Goal: Information Seeking & Learning: Learn about a topic

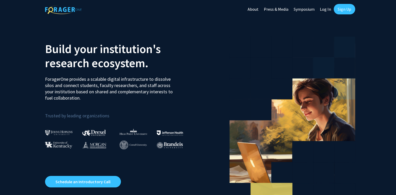
click at [325, 11] on link "Log In" at bounding box center [325, 9] width 16 height 18
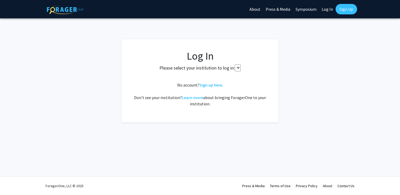
select select
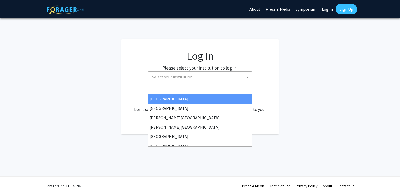
click at [171, 75] on span "Select your institution" at bounding box center [172, 76] width 40 height 5
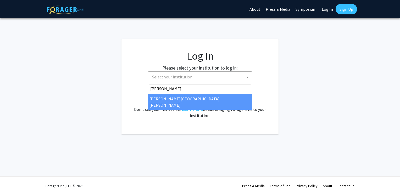
type input "[PERSON_NAME]"
select select "1"
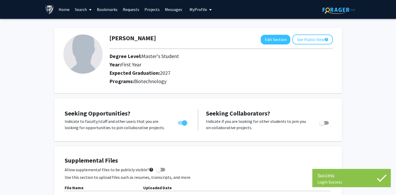
click at [61, 7] on link "Home" at bounding box center [64, 9] width 16 height 18
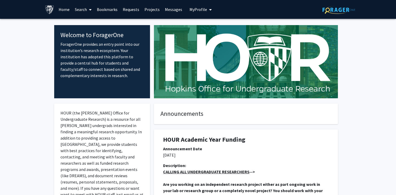
click at [84, 8] on link "Search" at bounding box center [83, 9] width 22 height 18
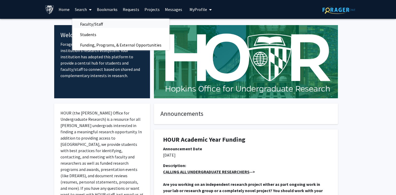
click at [93, 23] on span "Faculty/Staff" at bounding box center [91, 24] width 38 height 10
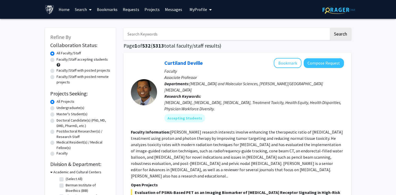
click at [57, 112] on label "Master's Student(s)" at bounding box center [72, 113] width 31 height 5
click at [57, 112] on input "Master's Student(s)" at bounding box center [58, 112] width 3 height 3
radio input "true"
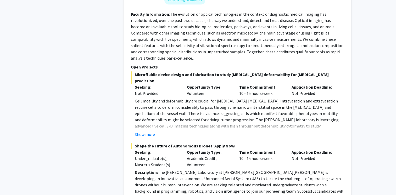
scroll to position [386, 0]
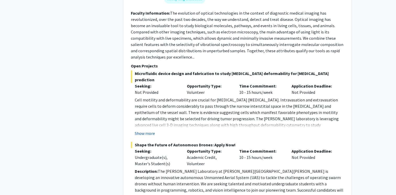
click at [153, 130] on button "Show more" at bounding box center [145, 133] width 20 height 6
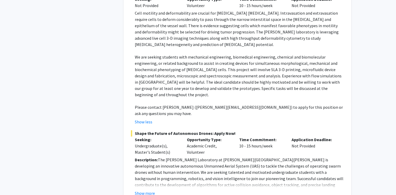
scroll to position [474, 0]
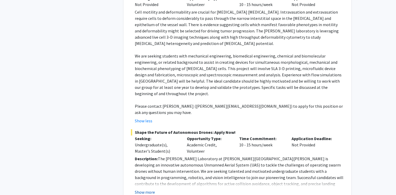
click at [148, 189] on button "Show more" at bounding box center [145, 192] width 20 height 6
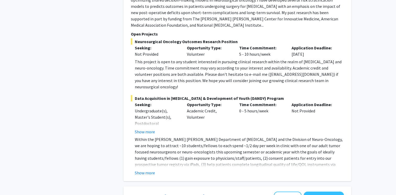
scroll to position [1600, 0]
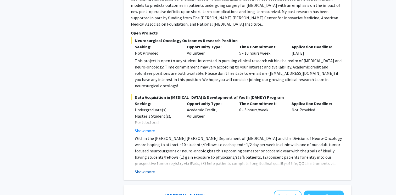
click at [152, 169] on button "Show more" at bounding box center [145, 172] width 20 height 6
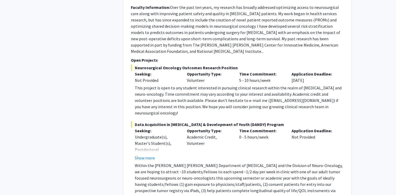
scroll to position [1573, 0]
click at [146, 154] on button "Show more" at bounding box center [145, 157] width 20 height 6
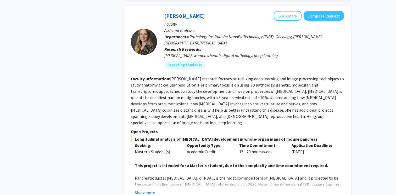
scroll to position [1868, 0]
click at [146, 189] on button "Show more" at bounding box center [145, 192] width 20 height 6
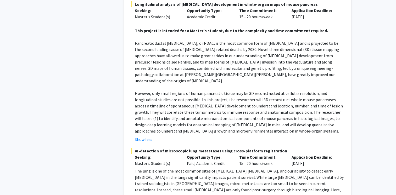
scroll to position [2003, 0]
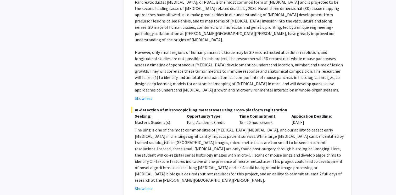
scroll to position [2047, 0]
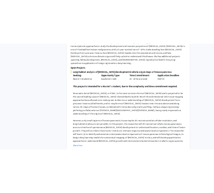
scroll to position [1958, 0]
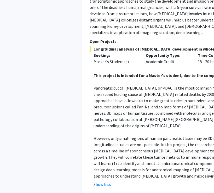
click at [163, 181] on div "Show less" at bounding box center [198, 184] width 209 height 6
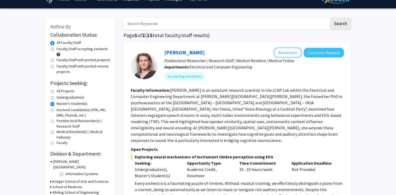
scroll to position [0, 0]
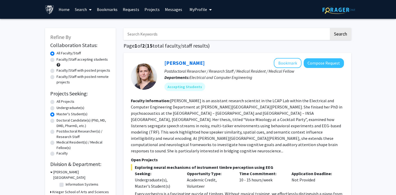
click at [197, 11] on span "My Profile" at bounding box center [198, 9] width 18 height 5
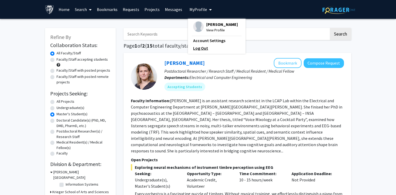
click at [196, 51] on link "Log Out" at bounding box center [216, 48] width 47 height 6
